Goal: Navigation & Orientation: Find specific page/section

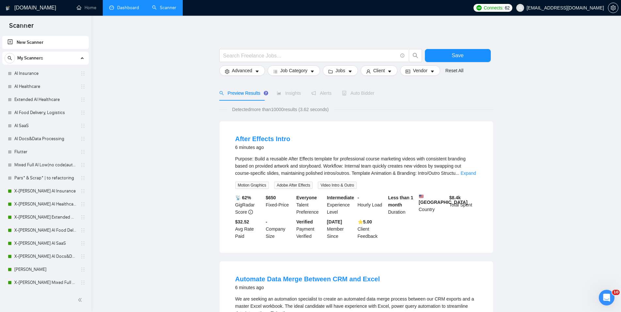
click at [114, 7] on link "Dashboard" at bounding box center [124, 8] width 30 height 6
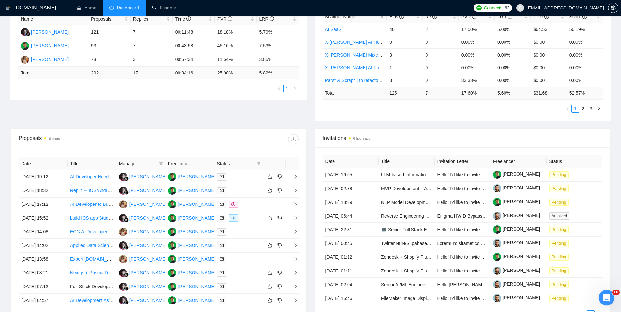
scroll to position [133, 0]
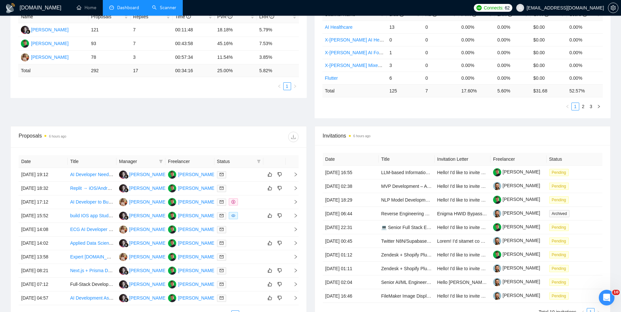
click at [159, 5] on link "Scanner" at bounding box center [164, 8] width 24 height 6
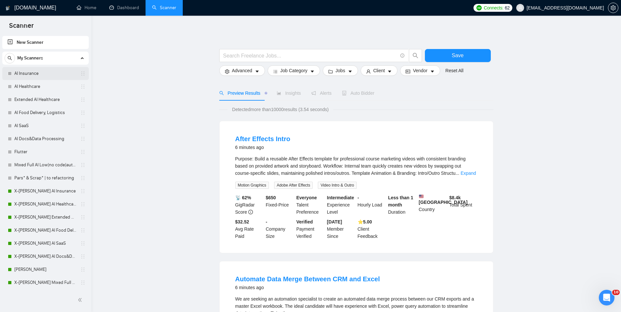
scroll to position [14, 0]
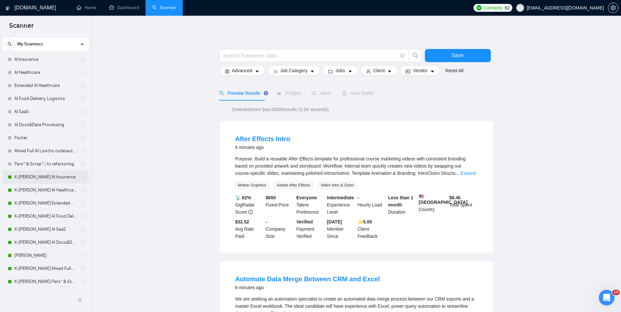
click at [40, 178] on link "X-Michael AI Insurance" at bounding box center [45, 176] width 62 height 13
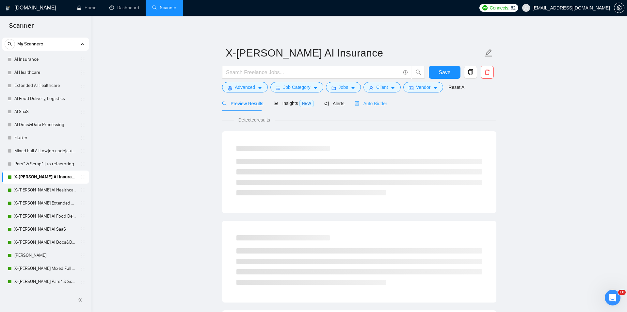
click at [369, 100] on div "Auto Bidder" at bounding box center [370, 103] width 32 height 7
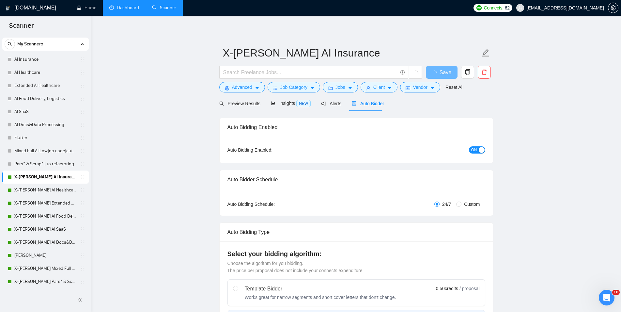
click at [138, 5] on link "Dashboard" at bounding box center [124, 8] width 30 height 6
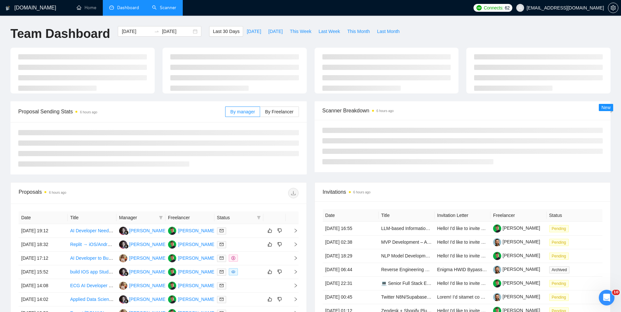
type input "[DATE]"
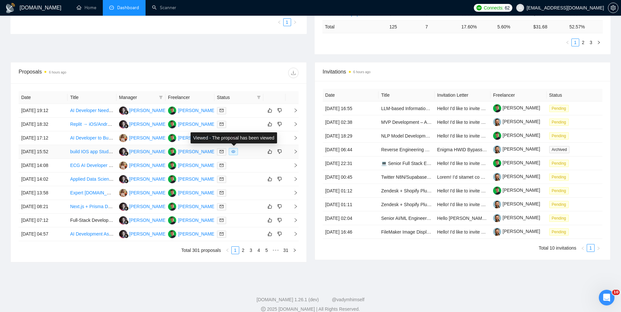
scroll to position [200, 0]
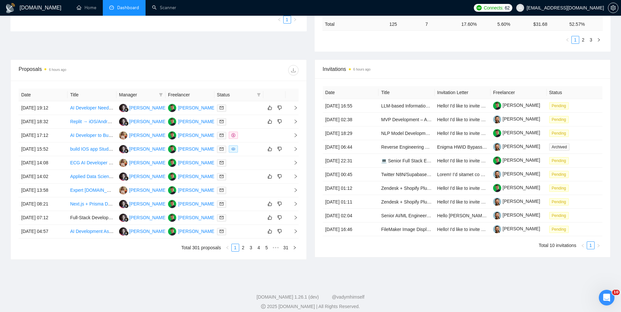
click at [244, 244] on div "Date Title Manager Freelancer Status [DATE] 19:12 AI Developer Needed for Regen…" at bounding box center [159, 169] width 280 height 163
click at [243, 247] on link "2" at bounding box center [243, 247] width 7 height 7
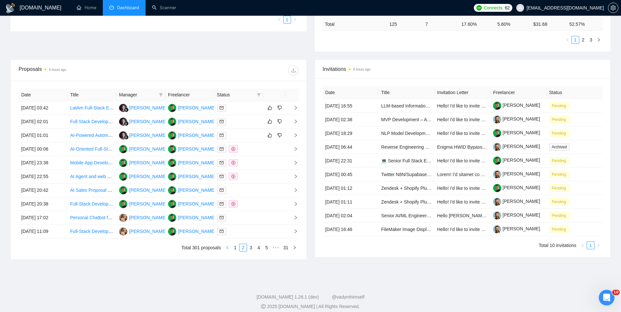
click at [228, 249] on icon "left" at bounding box center [227, 247] width 4 height 4
